Goal: Navigation & Orientation: Find specific page/section

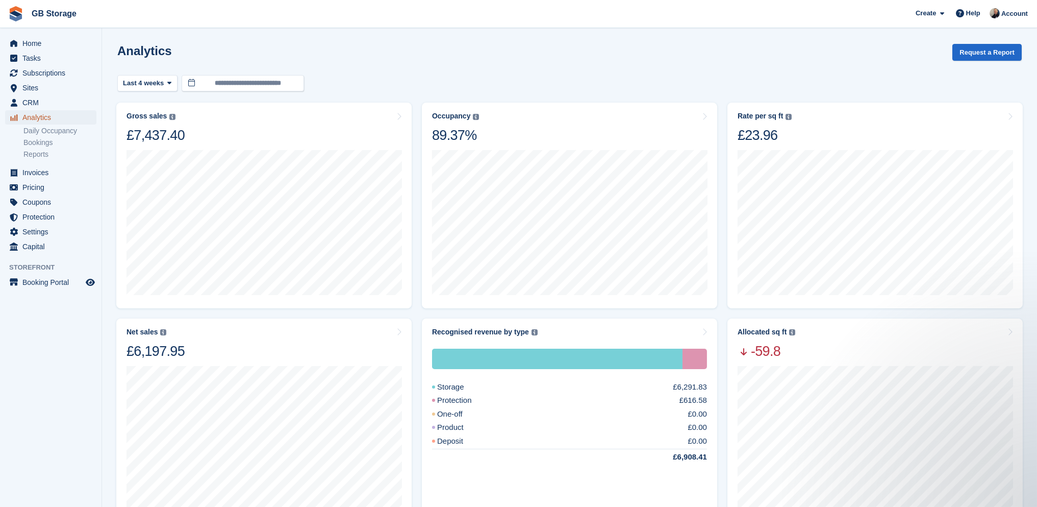
click at [49, 115] on span "Analytics" at bounding box center [52, 117] width 61 height 14
click at [47, 91] on span "Sites" at bounding box center [52, 88] width 61 height 14
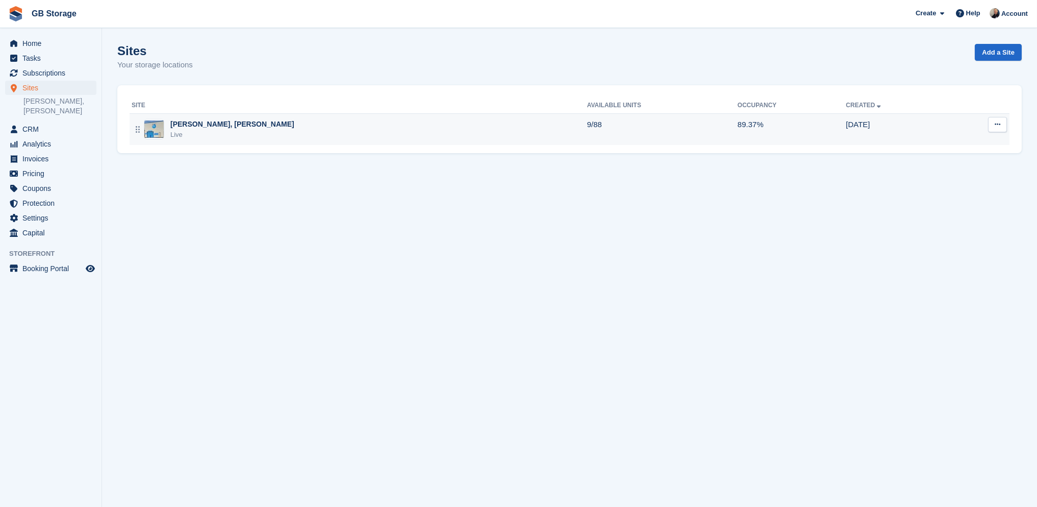
click at [342, 129] on div "Shaw, Oldham Live" at bounding box center [360, 129] width 456 height 21
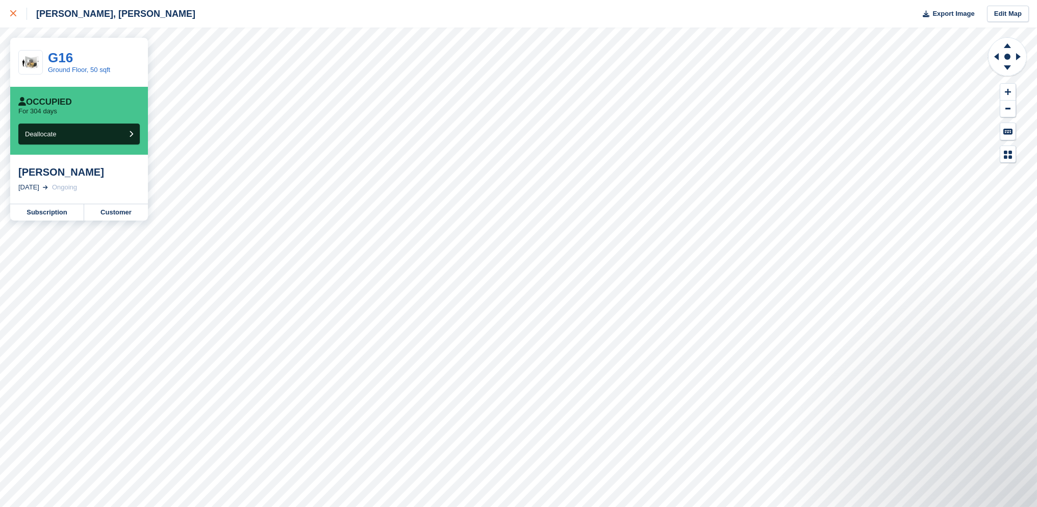
click at [13, 16] on icon at bounding box center [13, 13] width 6 height 6
